Goal: Contribute content

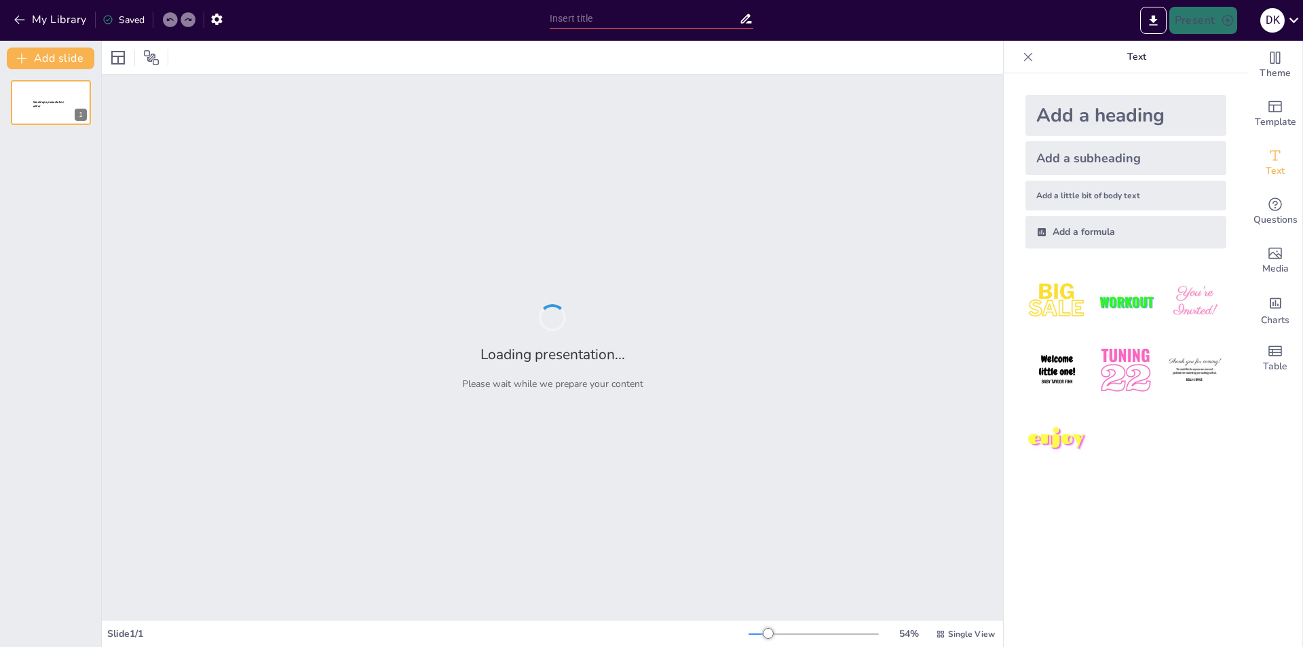
type input "[DEMOGRAPHIC_DATA] в інформаційному просторі: Дослідження через призму ЗМІ"
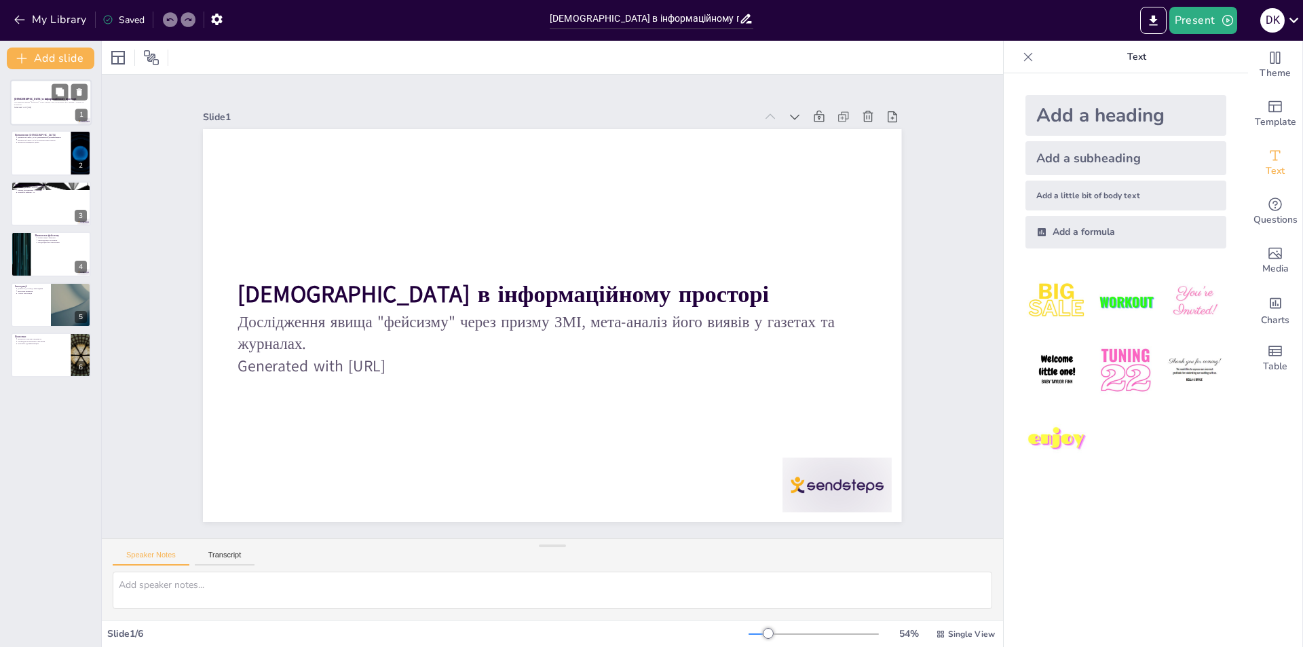
click at [46, 123] on div at bounding box center [50, 102] width 81 height 46
click at [42, 157] on div at bounding box center [50, 153] width 81 height 46
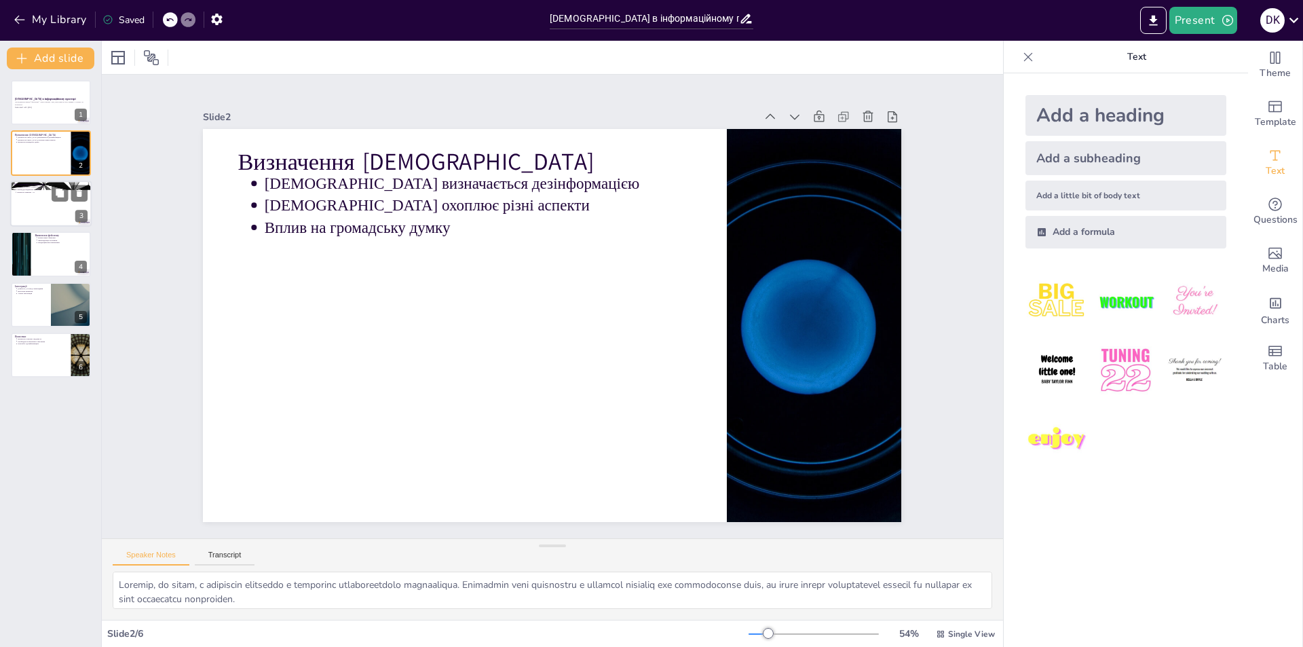
click at [47, 206] on div at bounding box center [50, 204] width 81 height 46
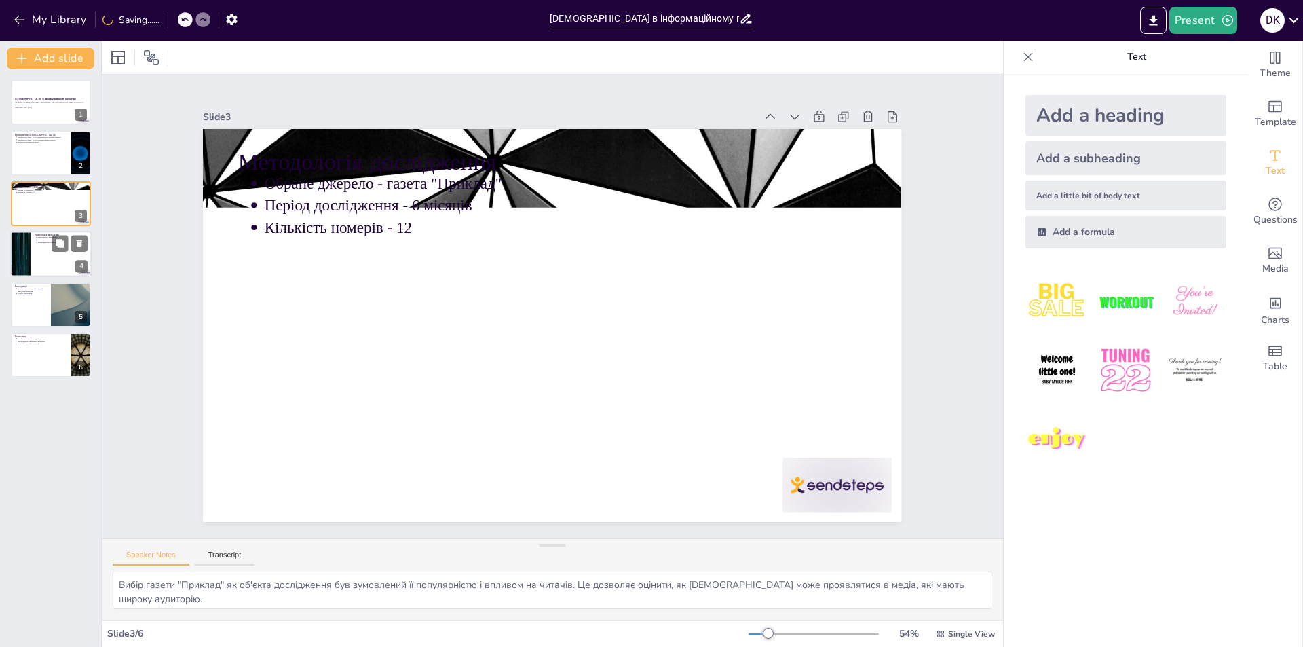
click at [39, 233] on p "Виявлення фейсизму" at bounding box center [61, 235] width 53 height 4
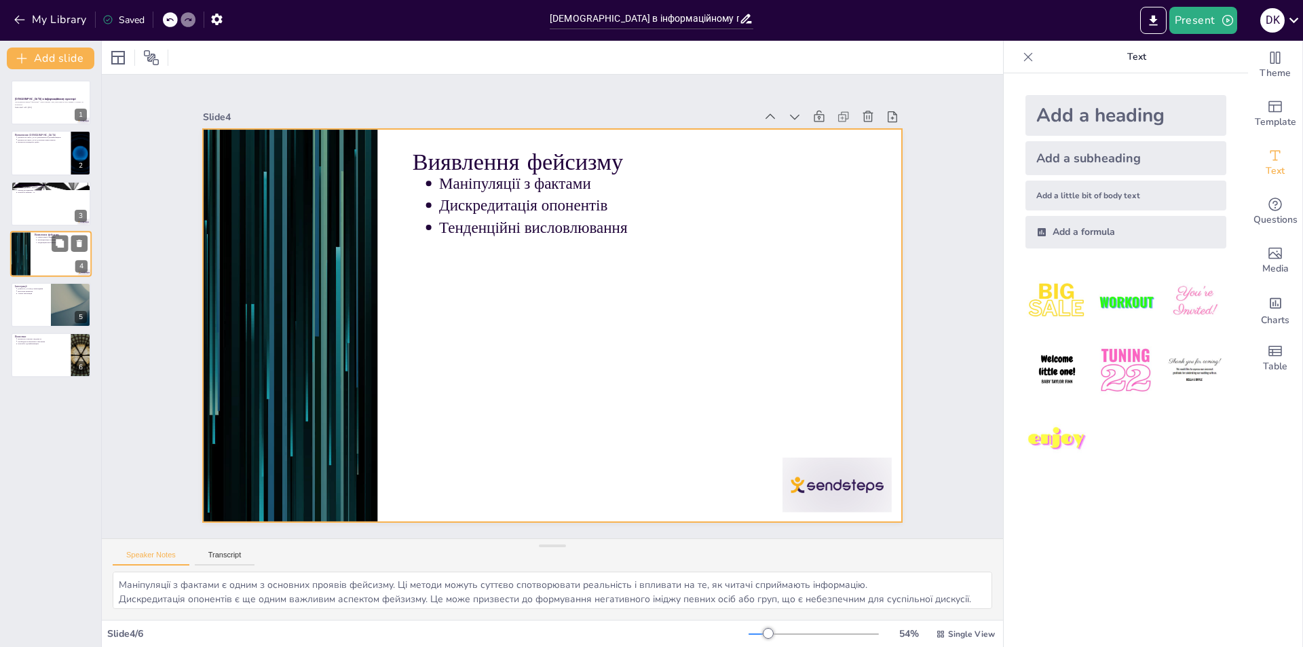
click at [42, 274] on div at bounding box center [50, 254] width 81 height 46
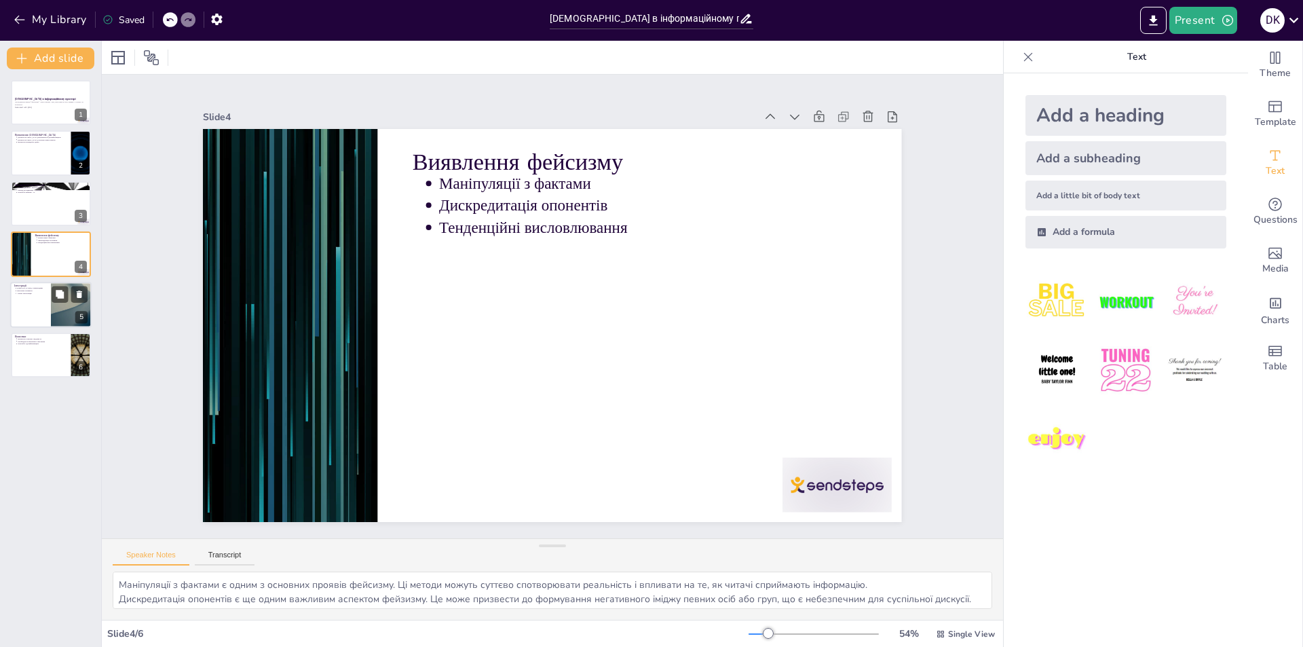
click at [40, 282] on div "Ілюстрації [PERSON_NAME] з прикладами Візуальні елементи Аналіз ілюстрацій" at bounding box center [50, 282] width 81 height 0
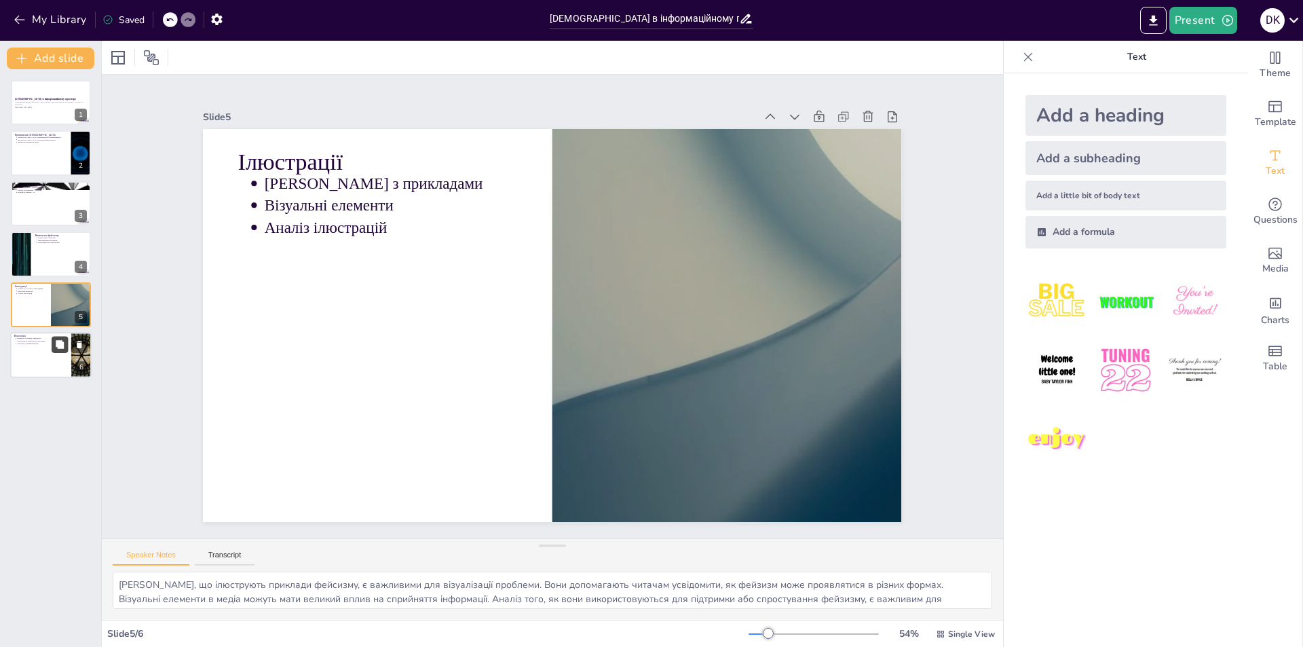
click at [52, 341] on button at bounding box center [60, 344] width 16 height 16
type textarea "Вплив фейсизму на суспільну свідомість є серйозною проблемою. Розуміння цього в…"
